Goal: Find specific page/section: Find specific page/section

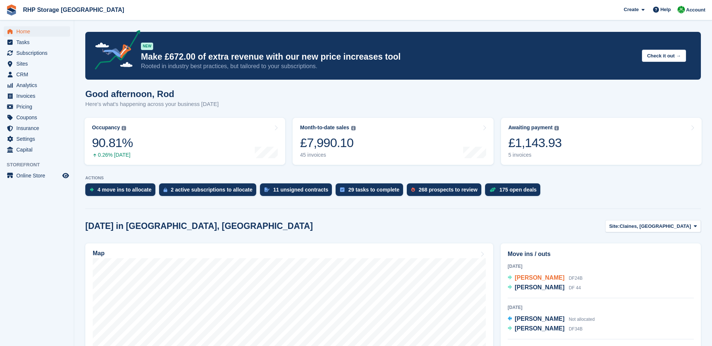
click at [516, 280] on span "[PERSON_NAME]" at bounding box center [540, 278] width 50 height 6
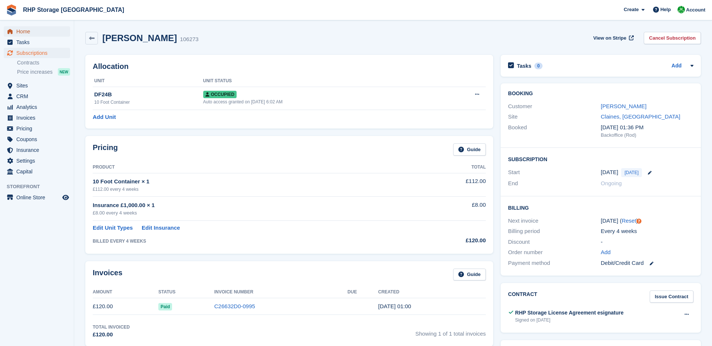
click at [32, 30] on span "Home" at bounding box center [38, 31] width 44 height 10
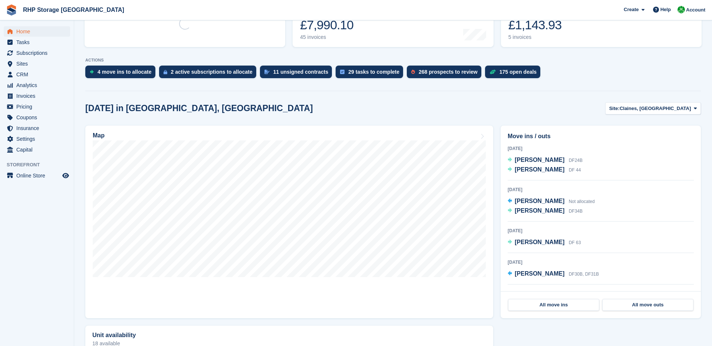
scroll to position [132, 0]
